Goal: Information Seeking & Learning: Learn about a topic

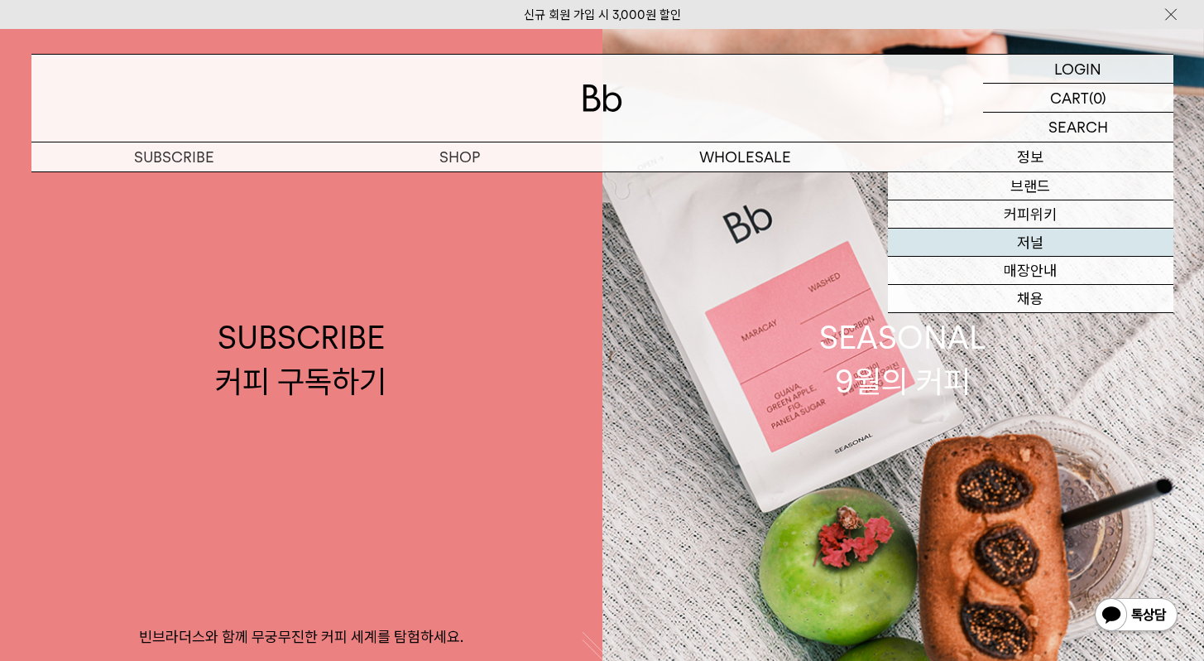
click at [1049, 243] on link "저널" at bounding box center [1031, 242] width 286 height 28
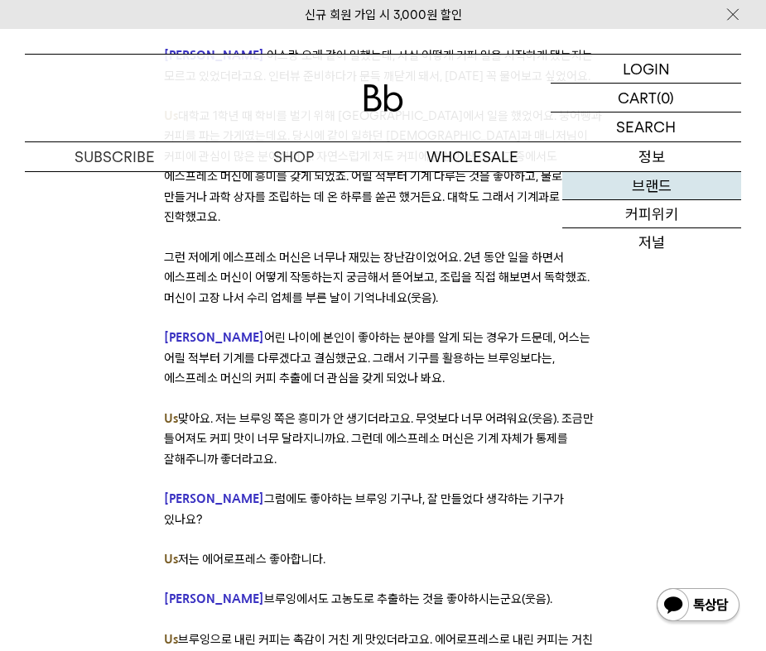
click at [656, 190] on link "브랜드" at bounding box center [651, 186] width 179 height 28
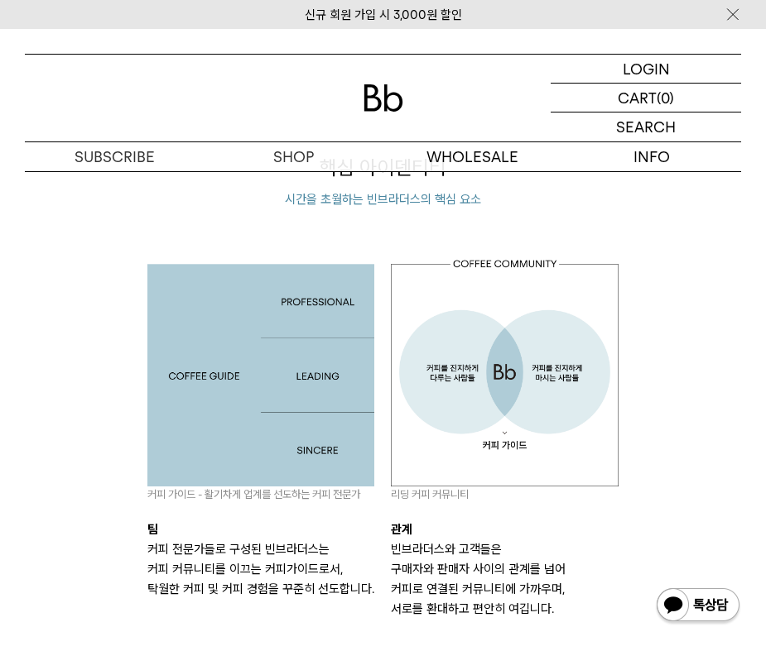
scroll to position [1519, 0]
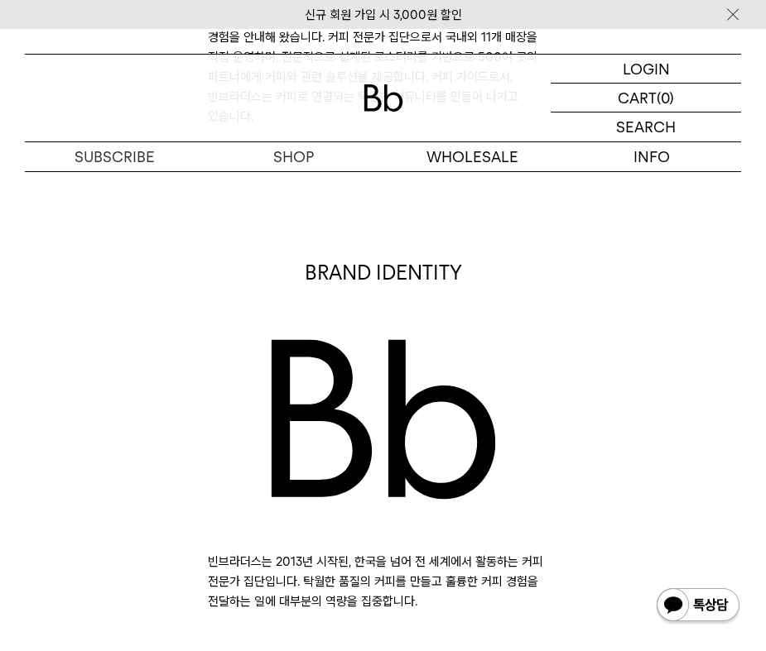
click at [110, 429] on div "BRAND IDENTITY 빈브라더스는 2013년 시작된, 한국을 넘어 전 세계에서 활동하는 커피 전문가 집단입니다. 탁월한 품질의 커피를 만…" at bounding box center [383, 435] width 733 height 353
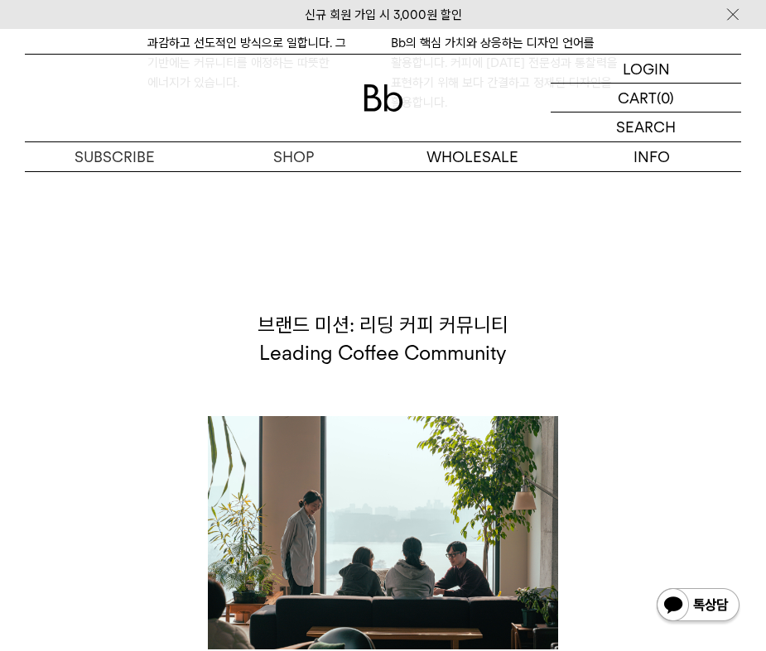
scroll to position [3187, 0]
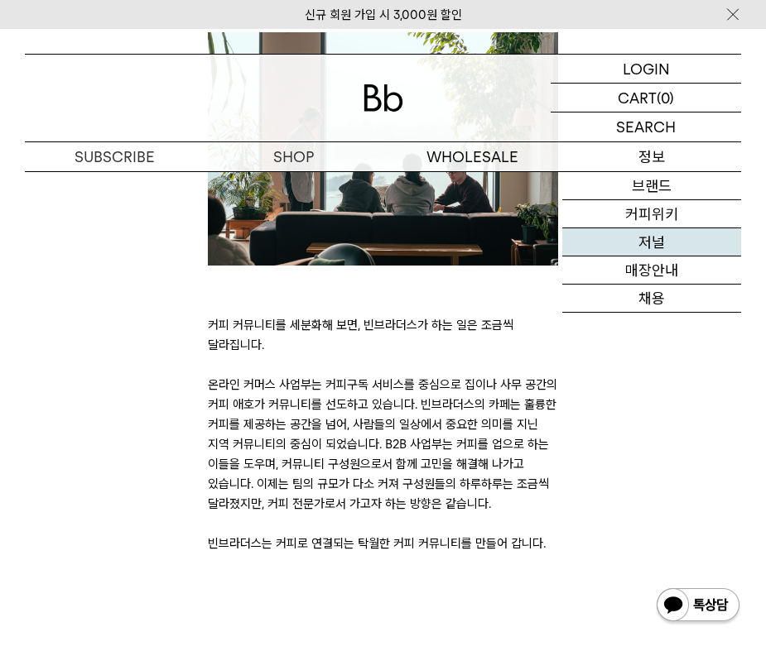
click at [648, 243] on link "저널" at bounding box center [651, 242] width 179 height 28
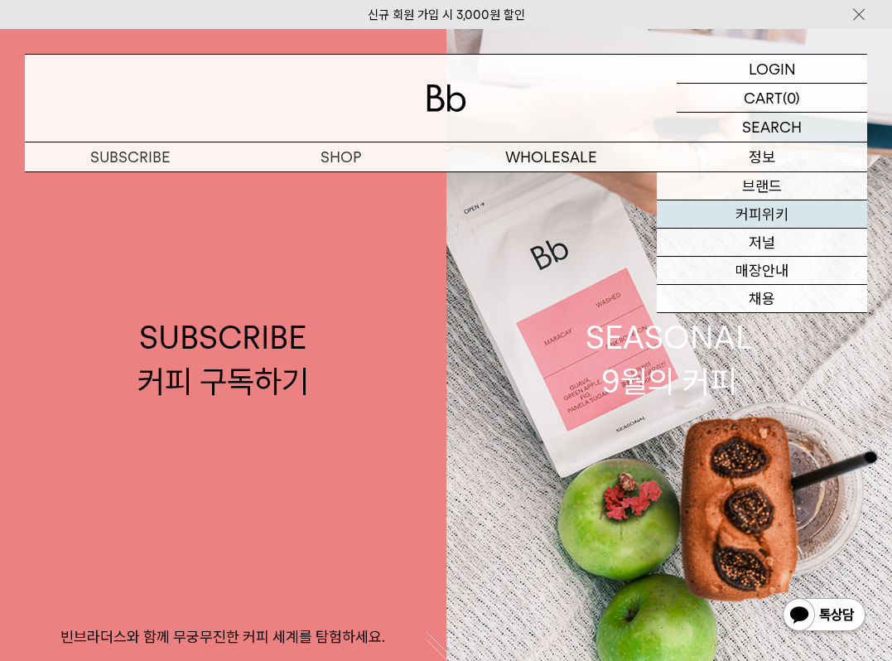
click at [765, 217] on link "커피위키" at bounding box center [761, 214] width 210 height 28
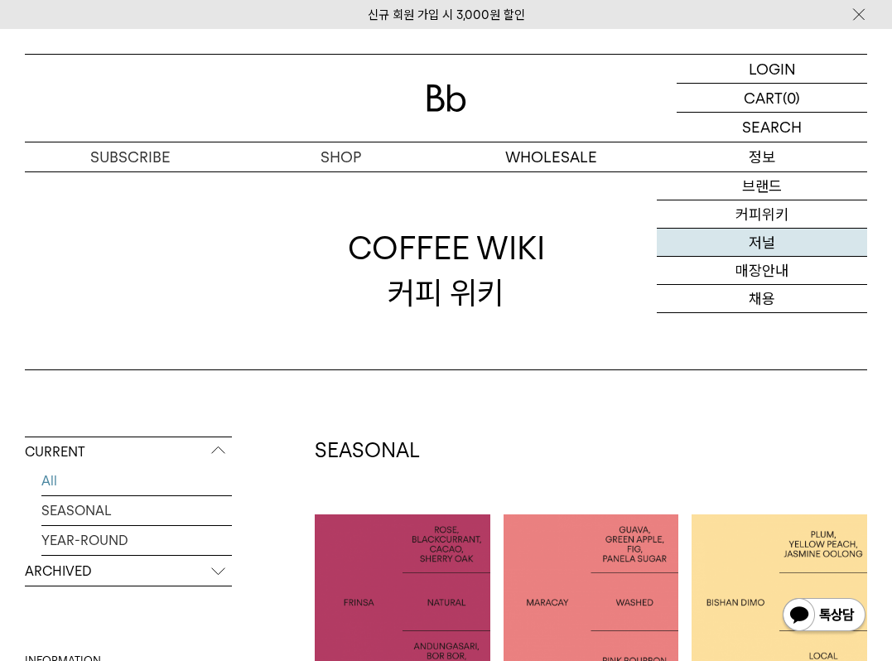
click at [767, 246] on link "저널" at bounding box center [761, 242] width 210 height 28
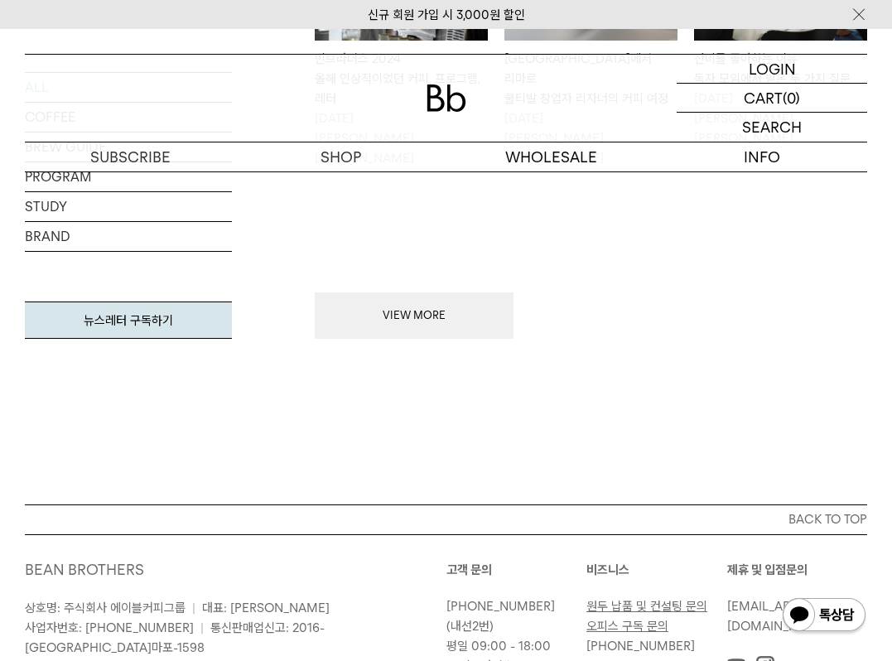
scroll to position [1629, 0]
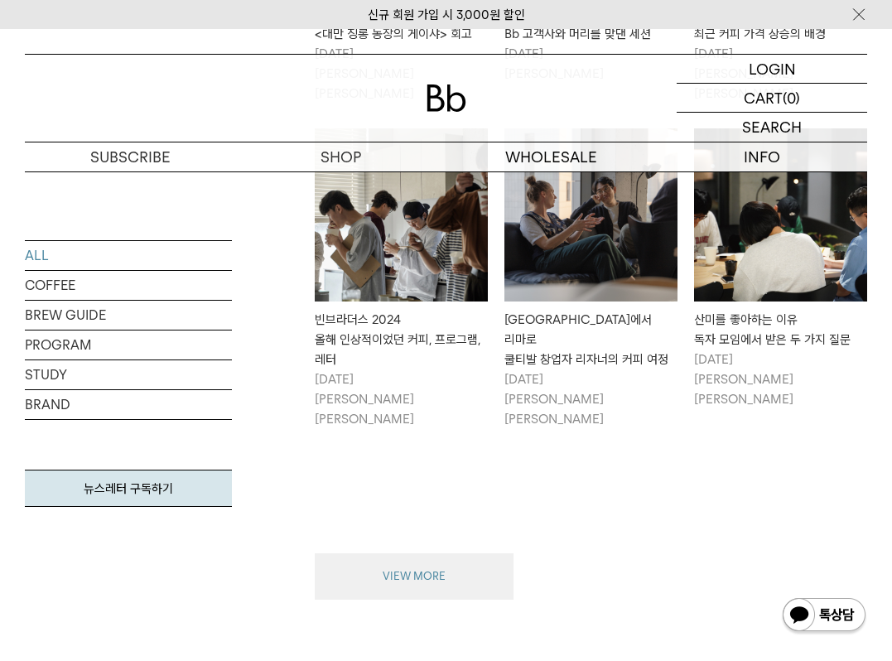
click at [410, 553] on button "VIEW MORE" at bounding box center [414, 576] width 199 height 46
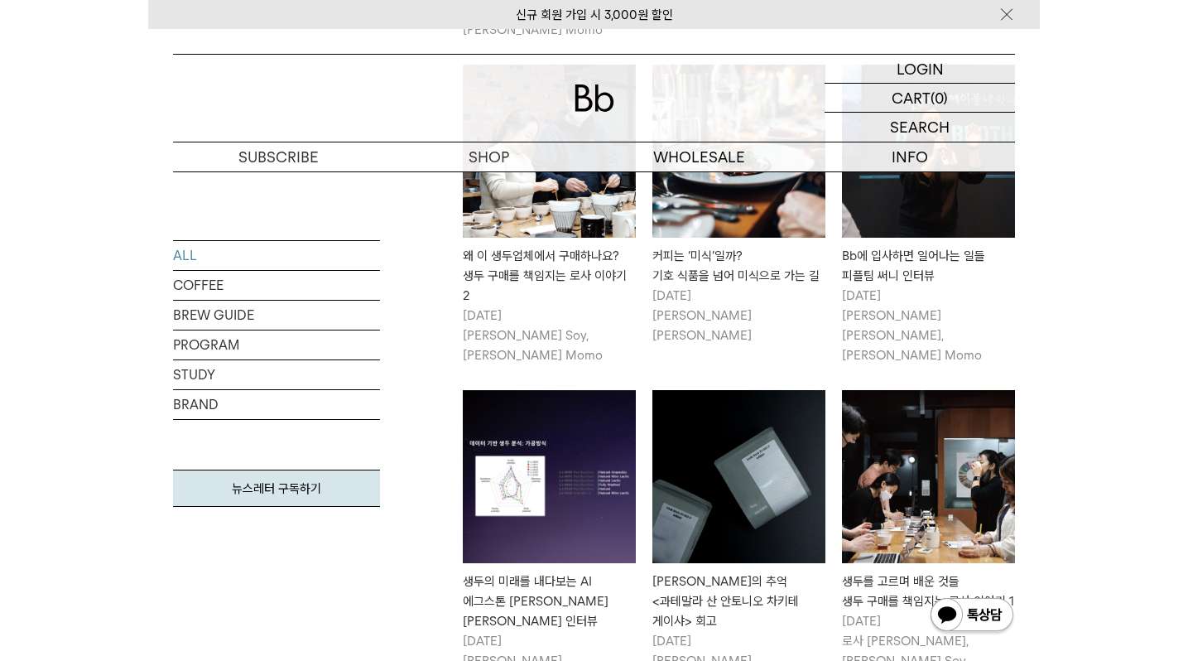
scroll to position [5848, 0]
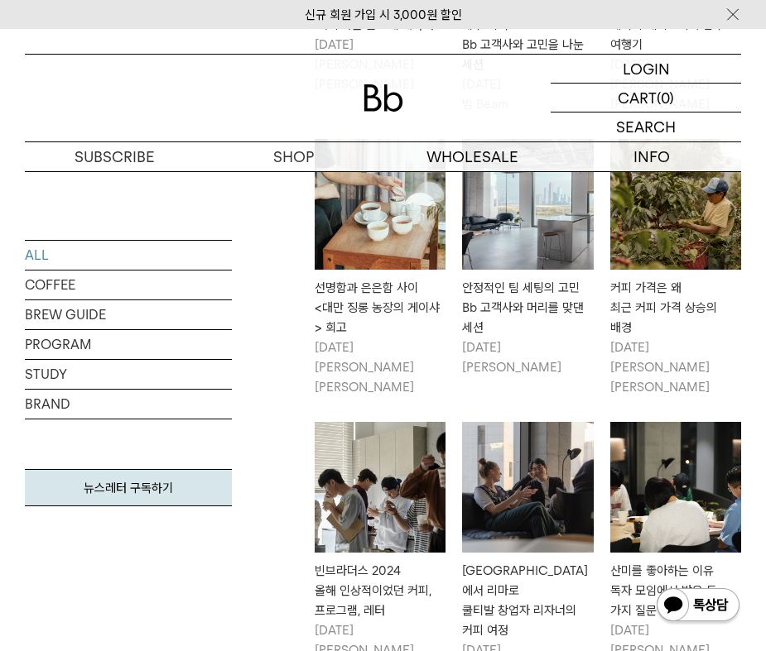
scroll to position [1377, 0]
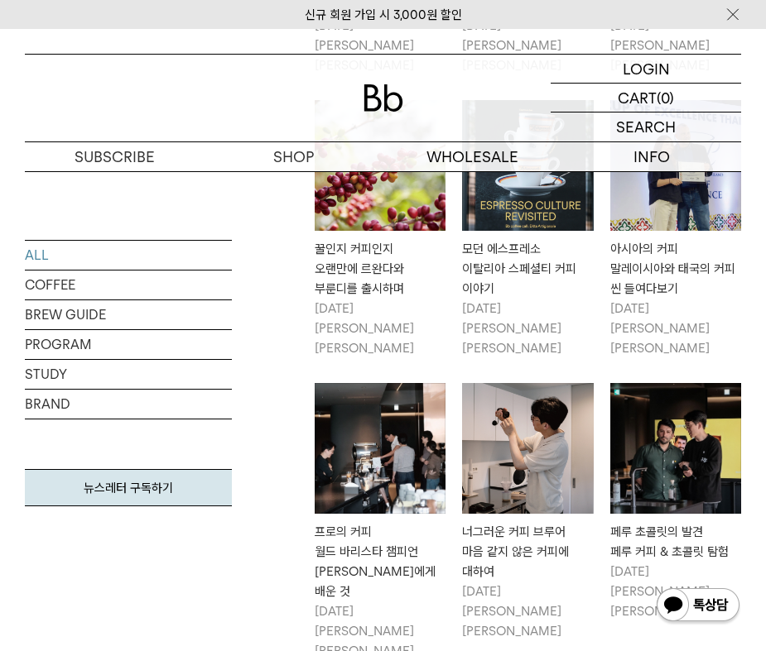
scroll to position [2287, 0]
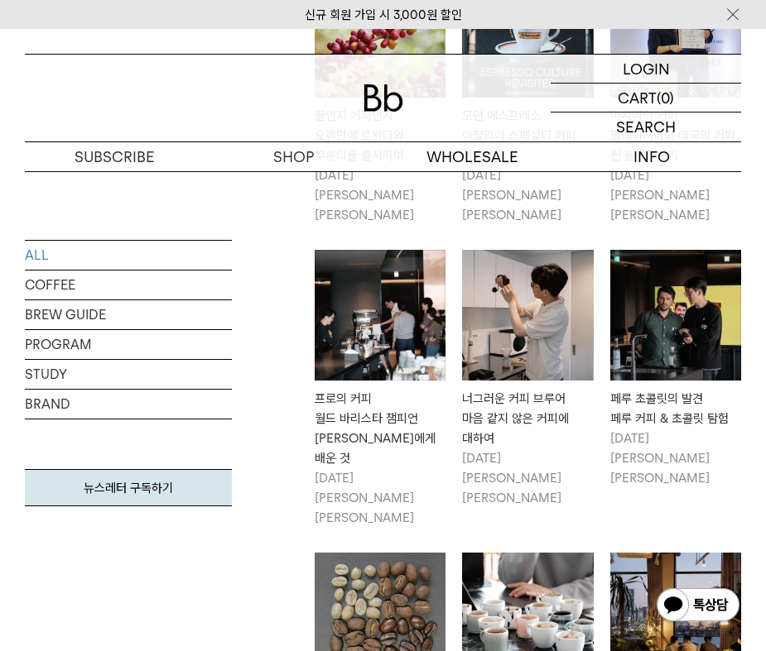
click at [507, 553] on img at bounding box center [527, 618] width 131 height 131
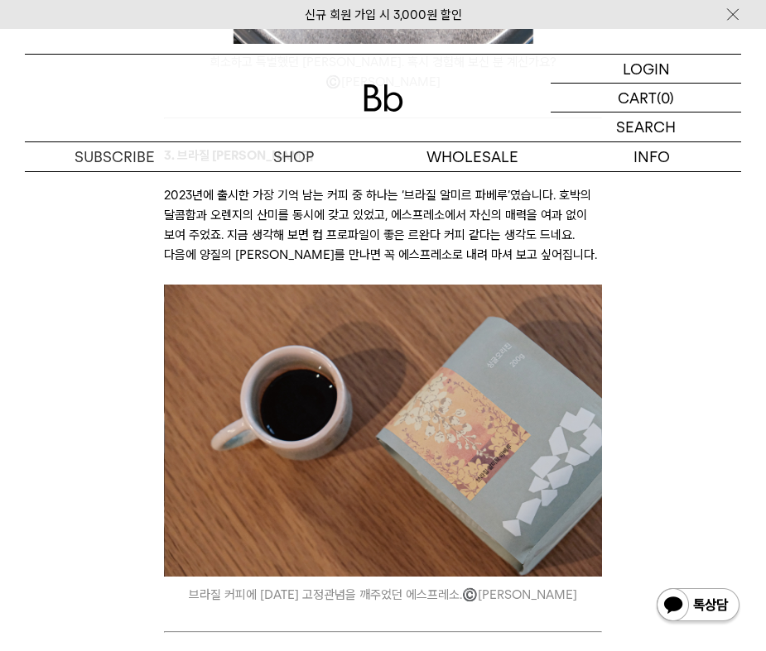
scroll to position [2155, 0]
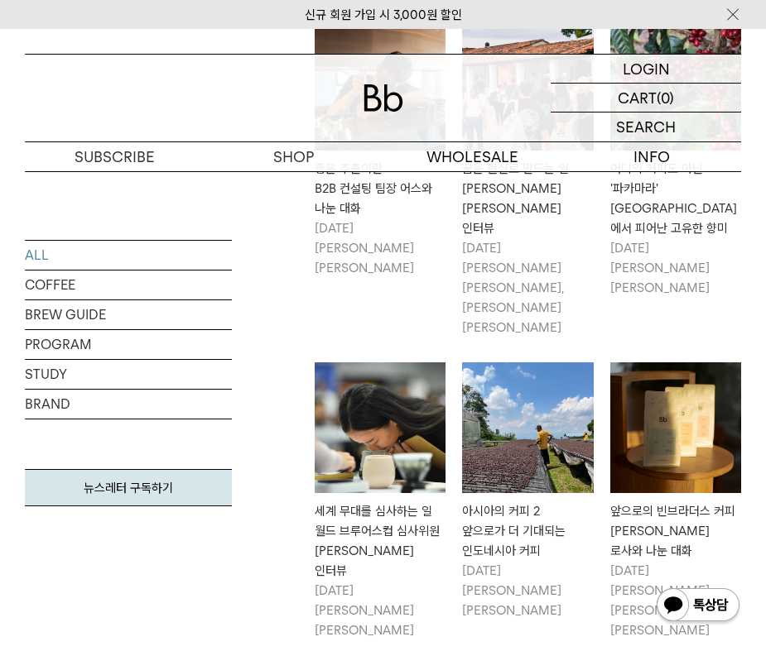
scroll to position [430, 0]
